Goal: Entertainment & Leisure: Browse casually

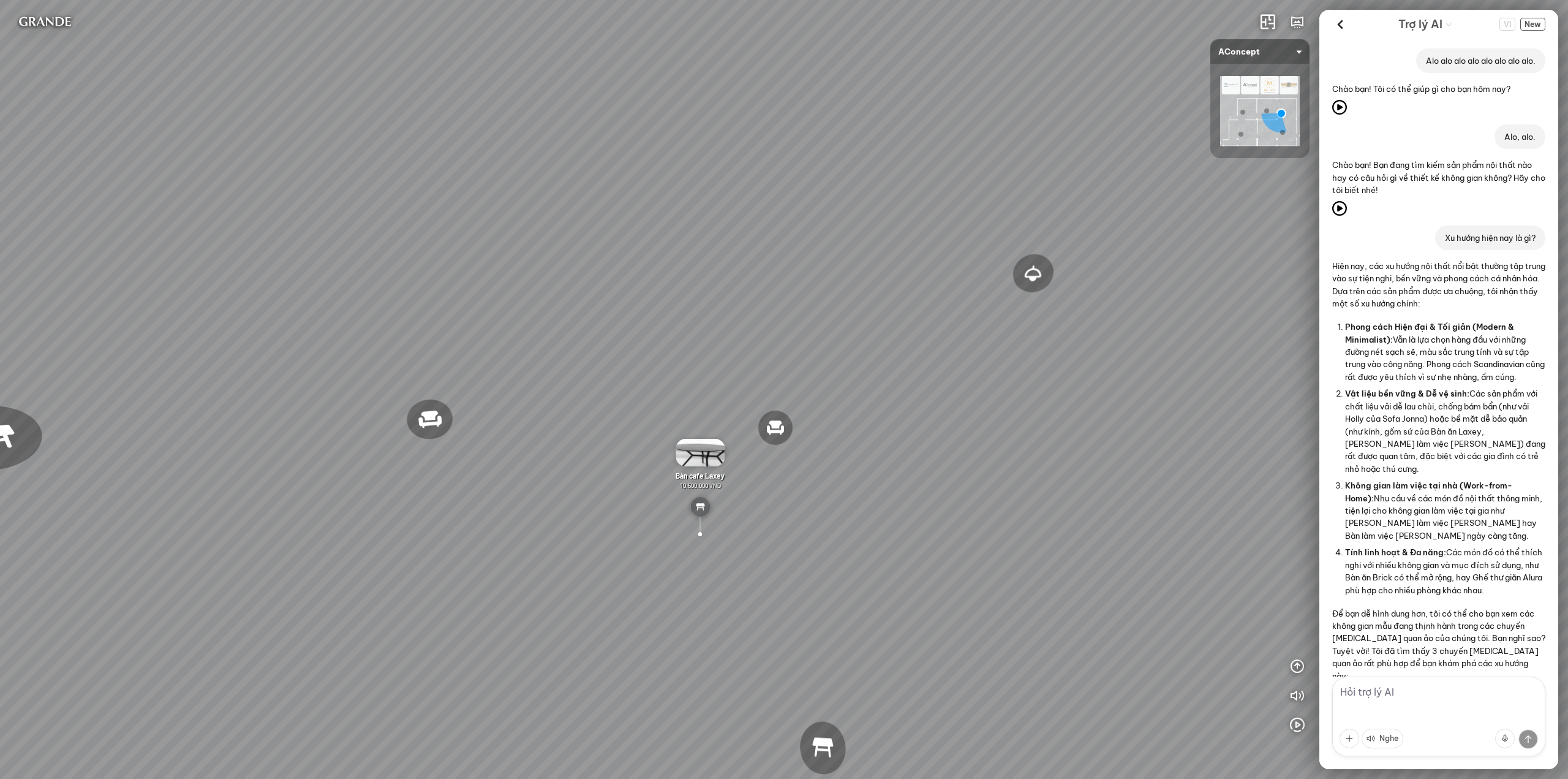
scroll to position [634, 0]
